Goal: Information Seeking & Learning: Learn about a topic

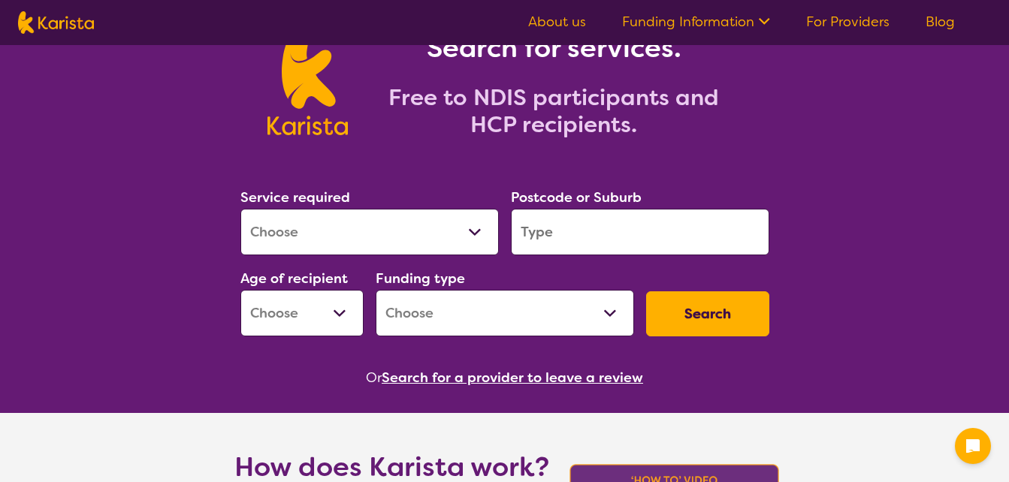
scroll to position [99, 0]
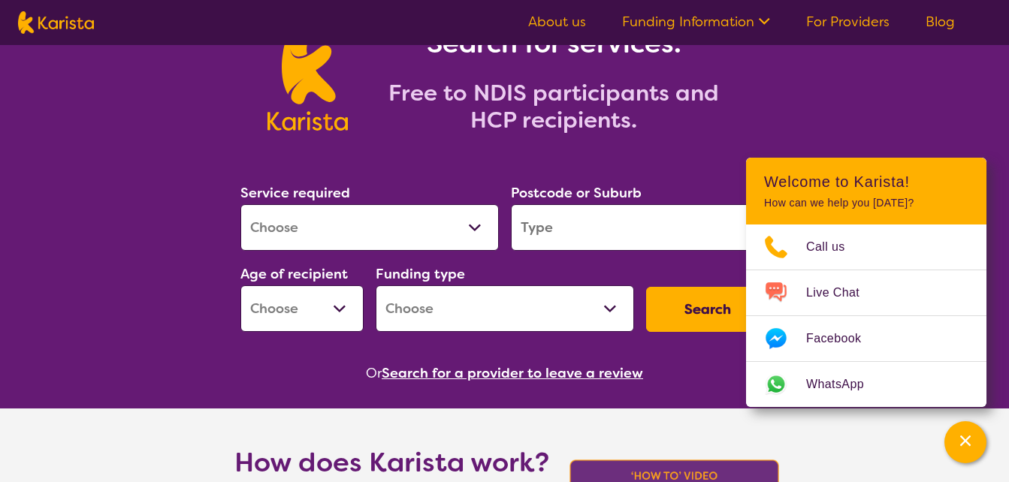
click at [340, 204] on div "Service required Allied Health Assistant Assessment ([MEDICAL_DATA] or [MEDICAL…" at bounding box center [369, 216] width 259 height 69
click at [340, 219] on select "Allied Health Assistant Assessment ([MEDICAL_DATA] or [MEDICAL_DATA]) Behaviour…" at bounding box center [369, 227] width 259 height 47
select select "[MEDICAL_DATA]"
click at [240, 204] on select "Allied Health Assistant Assessment ([MEDICAL_DATA] or [MEDICAL_DATA]) Behaviour…" at bounding box center [369, 227] width 259 height 47
click at [554, 218] on input "search" at bounding box center [640, 227] width 259 height 47
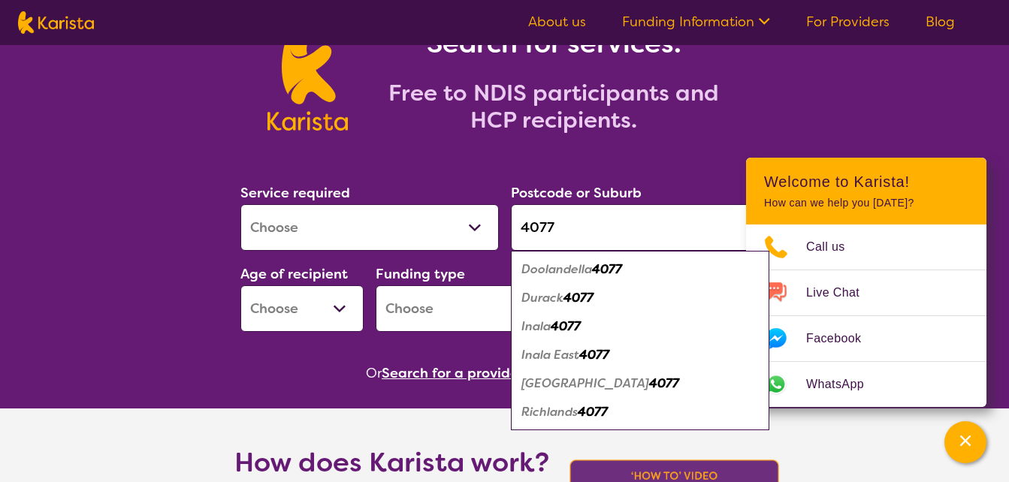
type input "4077"
click at [564, 410] on em "Richlands" at bounding box center [550, 412] width 56 height 16
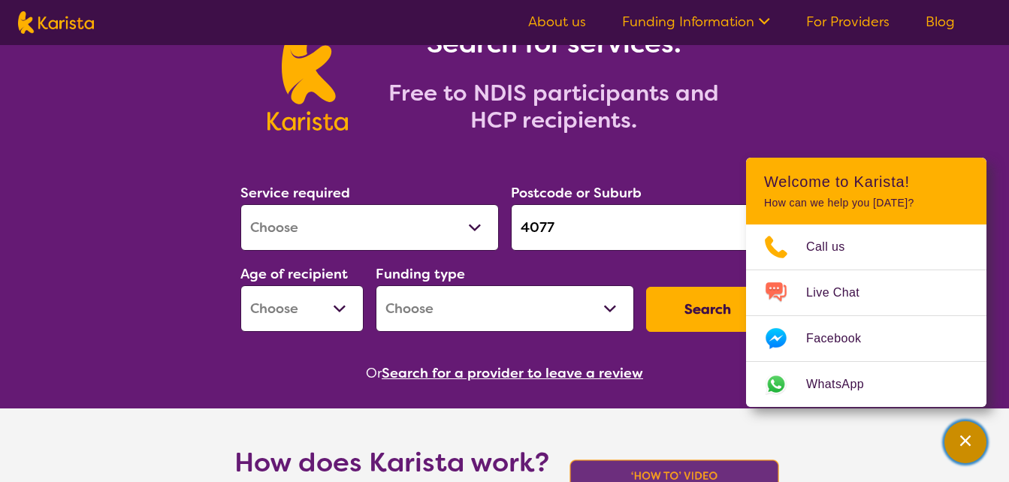
click at [977, 437] on div "Channel Menu" at bounding box center [966, 442] width 30 height 33
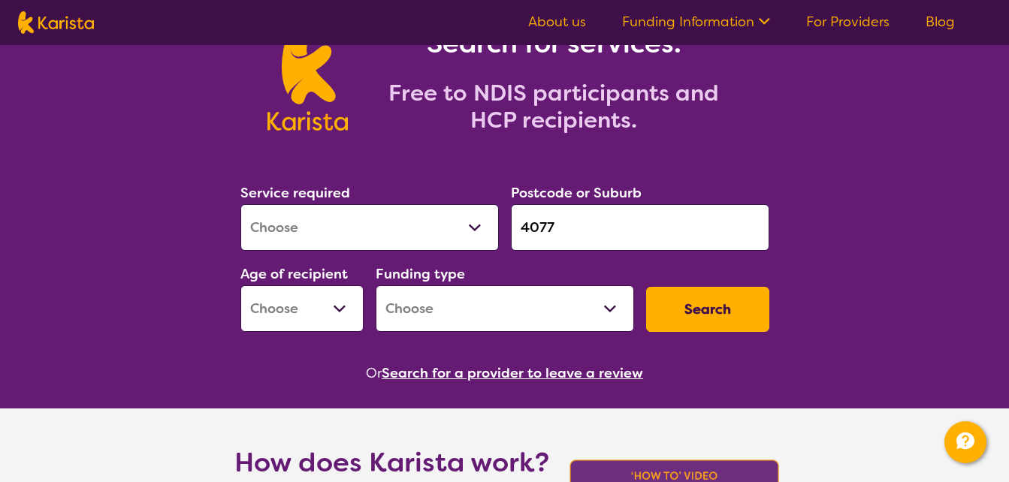
click at [329, 321] on select "Early Childhood - 0 to 9 Child - 10 to 11 Adolescent - 12 to 17 Adult - 18 to 6…" at bounding box center [301, 309] width 123 height 47
select select "EC"
click at [240, 286] on select "Early Childhood - 0 to 9 Child - 10 to 11 Adolescent - 12 to 17 Adult - 18 to 6…" at bounding box center [301, 309] width 123 height 47
click at [482, 290] on select "Home Care Package (HCP) National Disability Insurance Scheme (NDIS) I don't know" at bounding box center [505, 309] width 259 height 47
select select "NDIS"
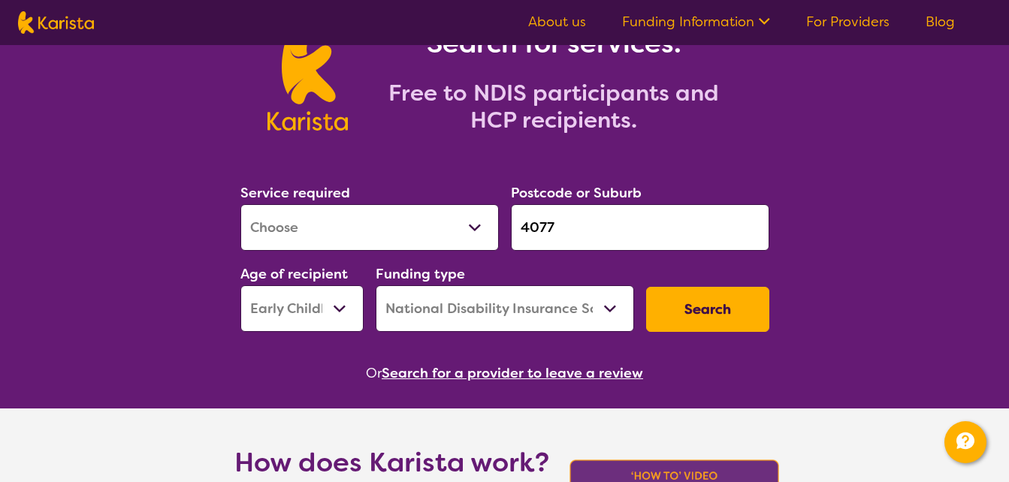
click at [376, 286] on select "Home Care Package (HCP) National Disability Insurance Scheme (NDIS) I don't know" at bounding box center [505, 309] width 259 height 47
click at [669, 327] on button "Search" at bounding box center [707, 309] width 123 height 45
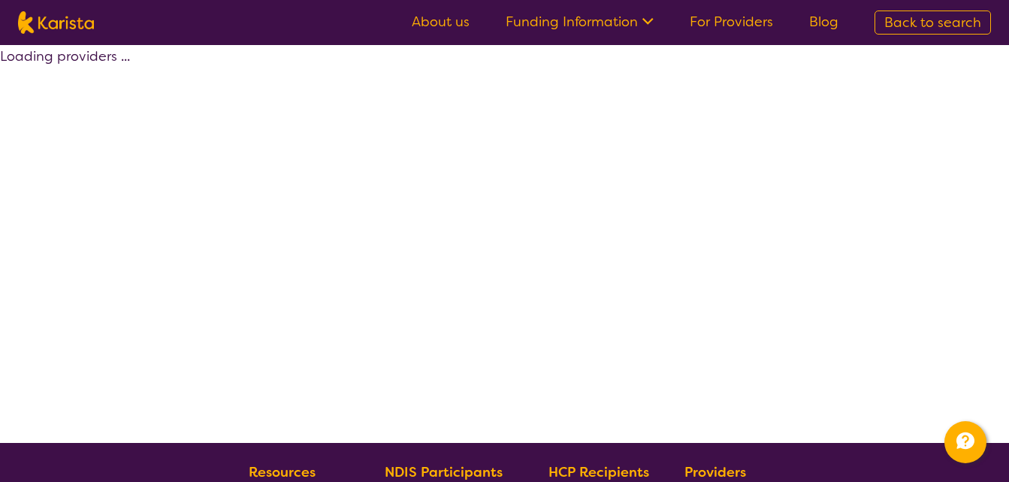
select select "by_score"
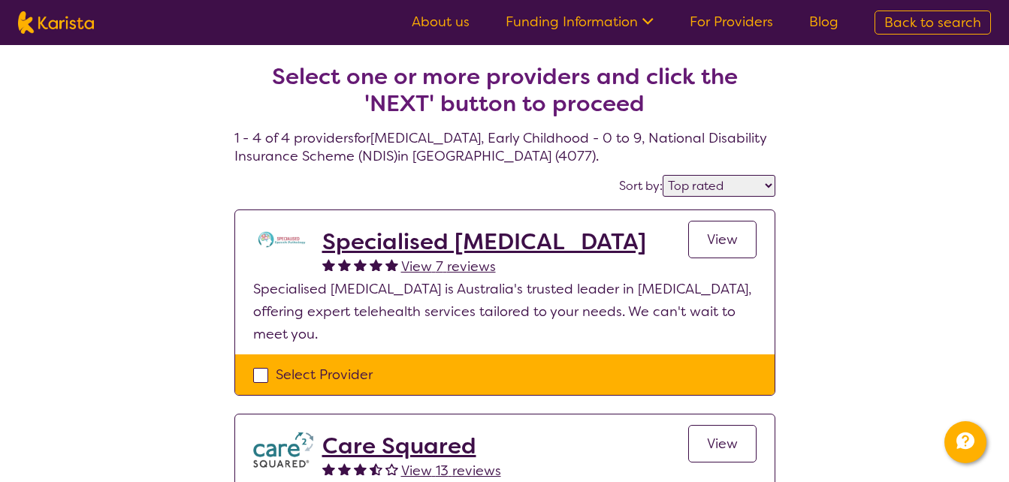
click at [731, 243] on span "View" at bounding box center [722, 240] width 31 height 18
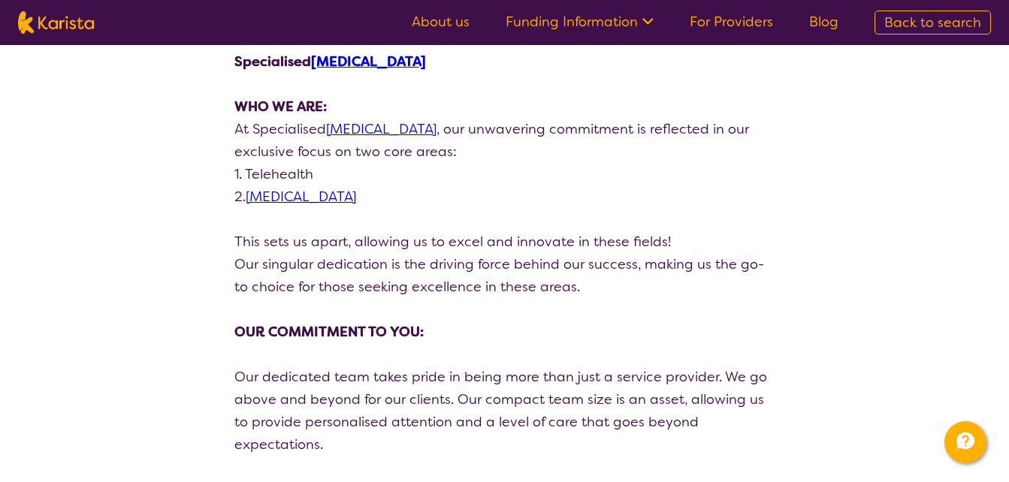
scroll to position [237, 0]
select select "by_score"
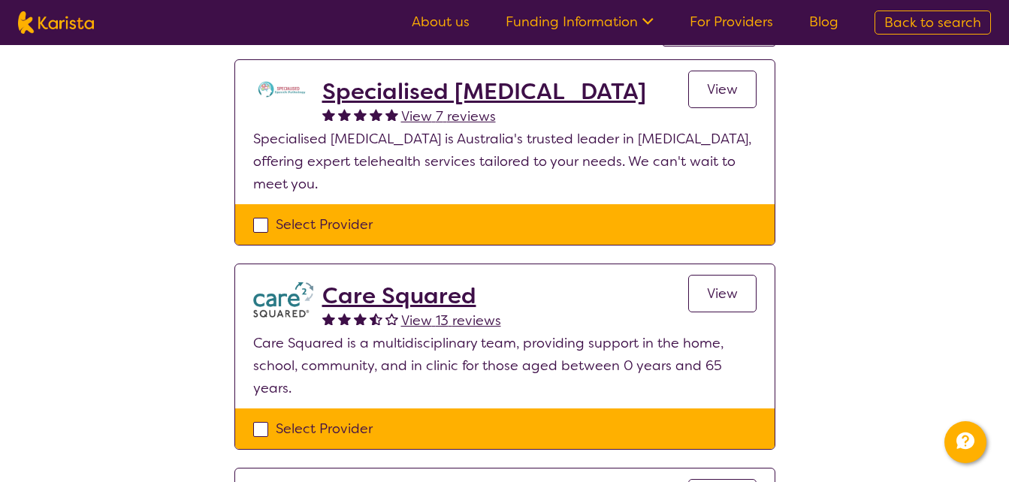
scroll to position [319, 0]
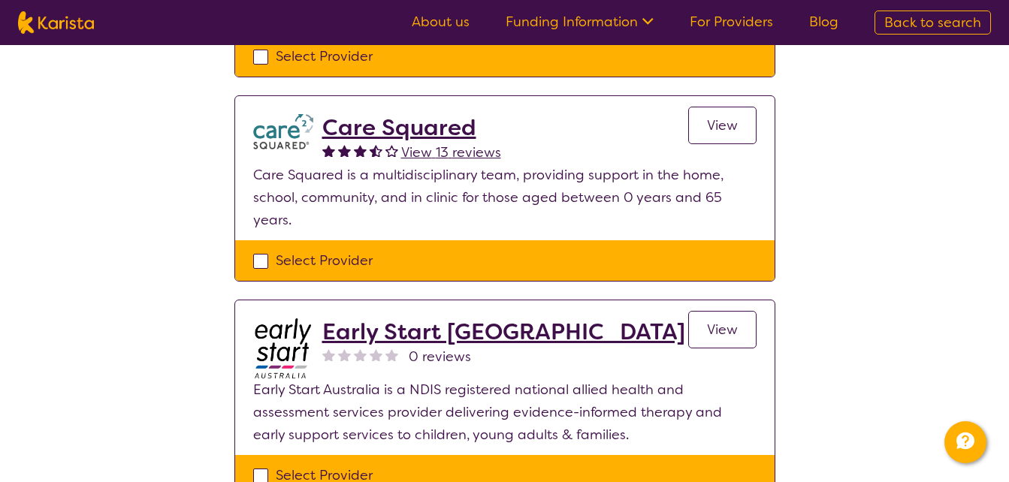
click at [697, 131] on link "View" at bounding box center [722, 126] width 68 height 38
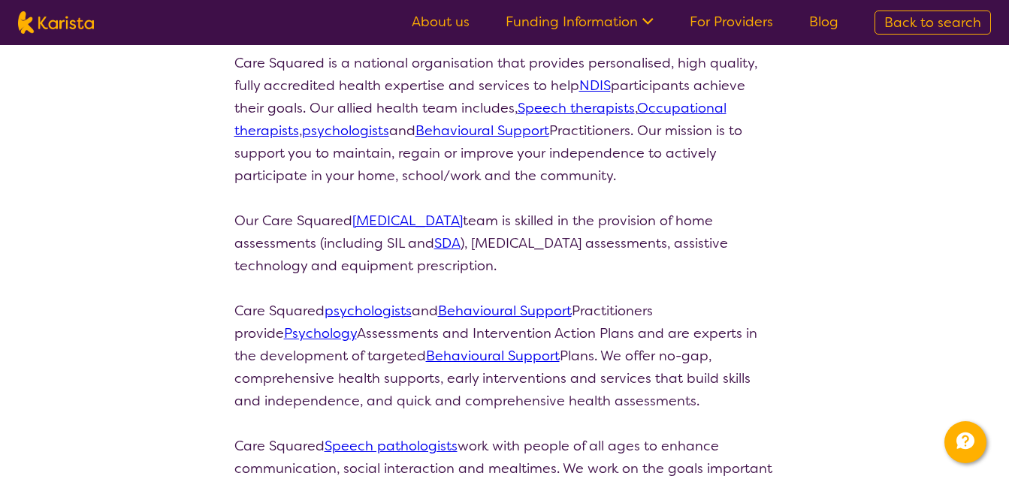
scroll to position [239, 0]
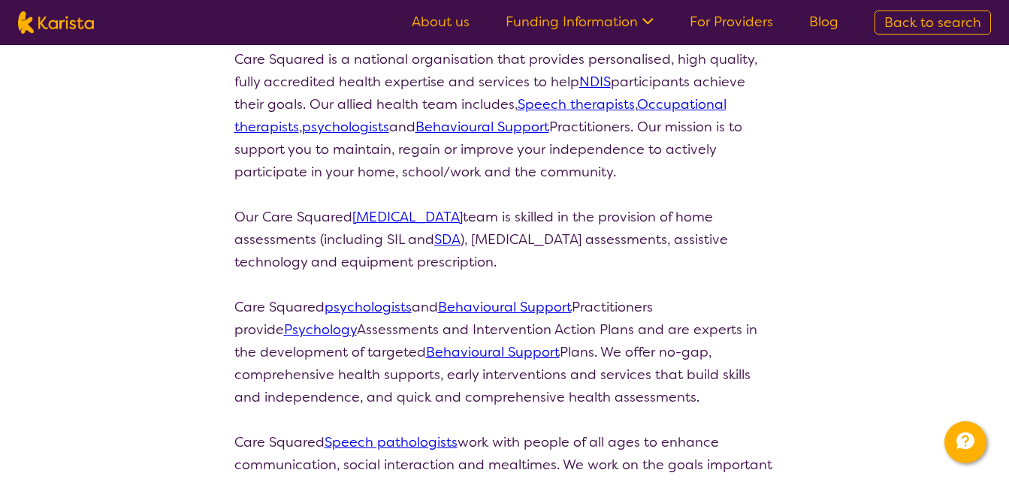
click at [733, 167] on p "Care Squared is a national organisation that provides personalised, high qualit…" at bounding box center [504, 115] width 541 height 135
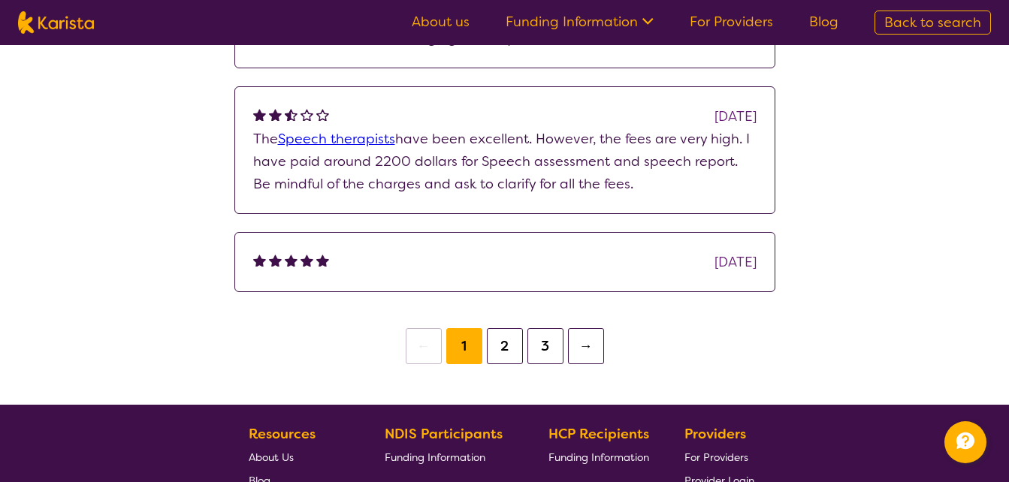
scroll to position [1653, 0]
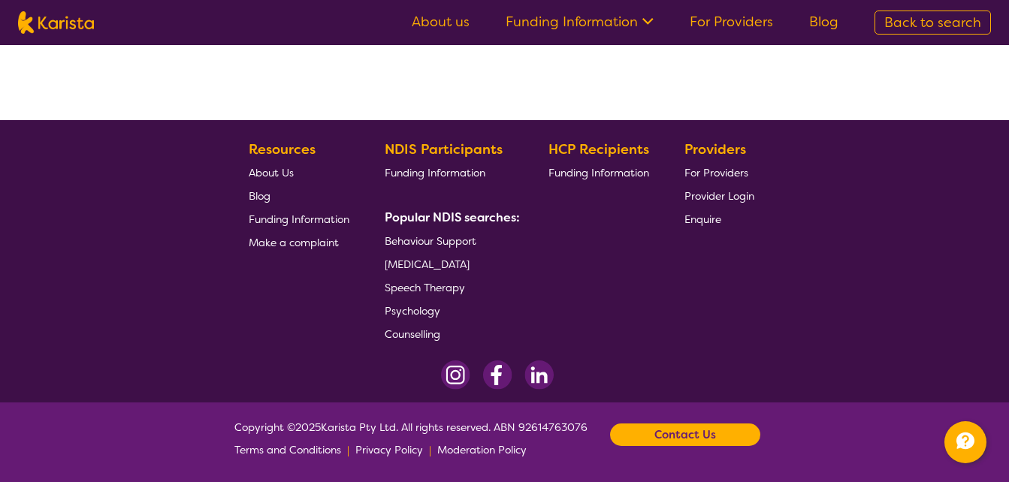
scroll to position [319, 0]
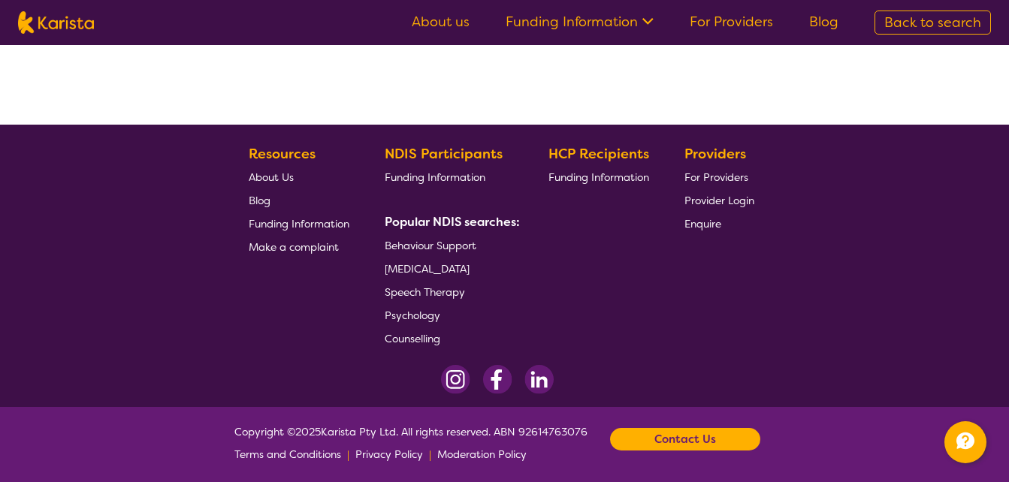
select select "by_score"
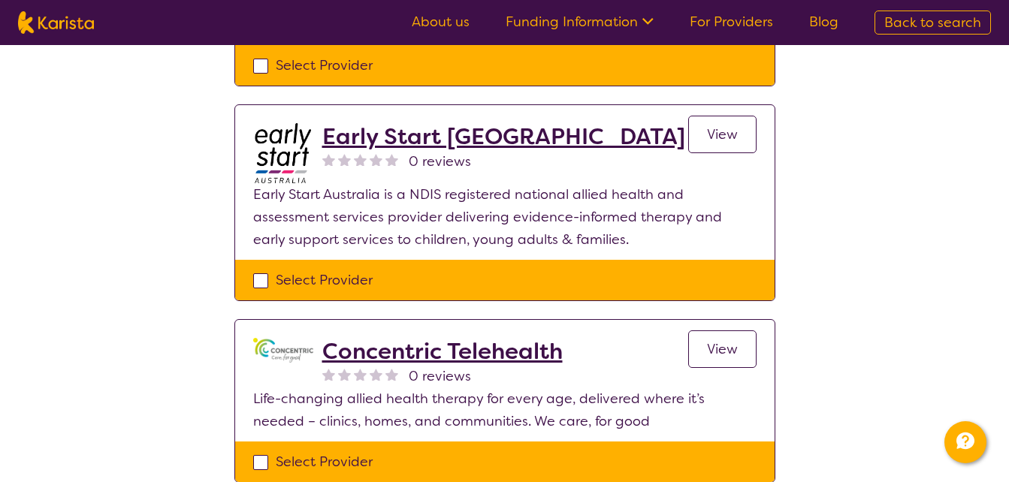
scroll to position [515, 0]
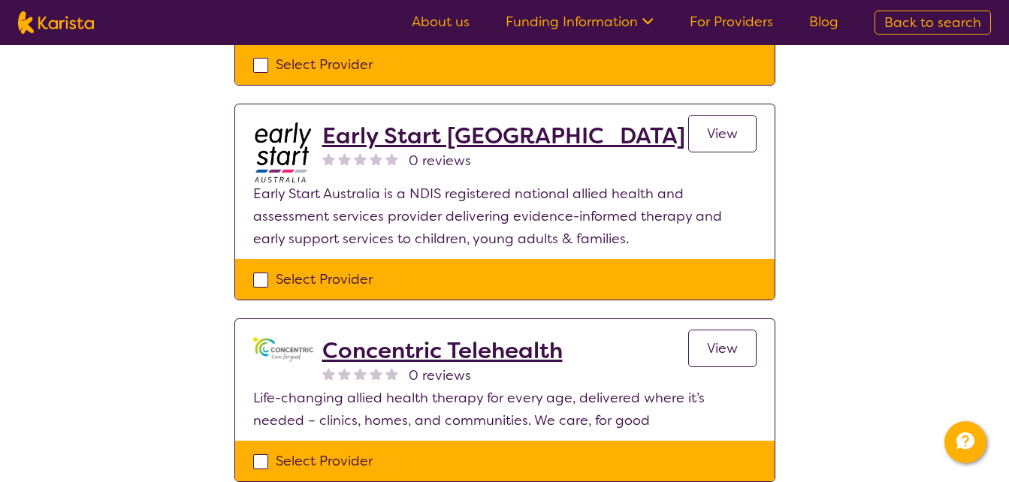
click at [732, 129] on span "View" at bounding box center [722, 134] width 31 height 18
